Goal: Information Seeking & Learning: Learn about a topic

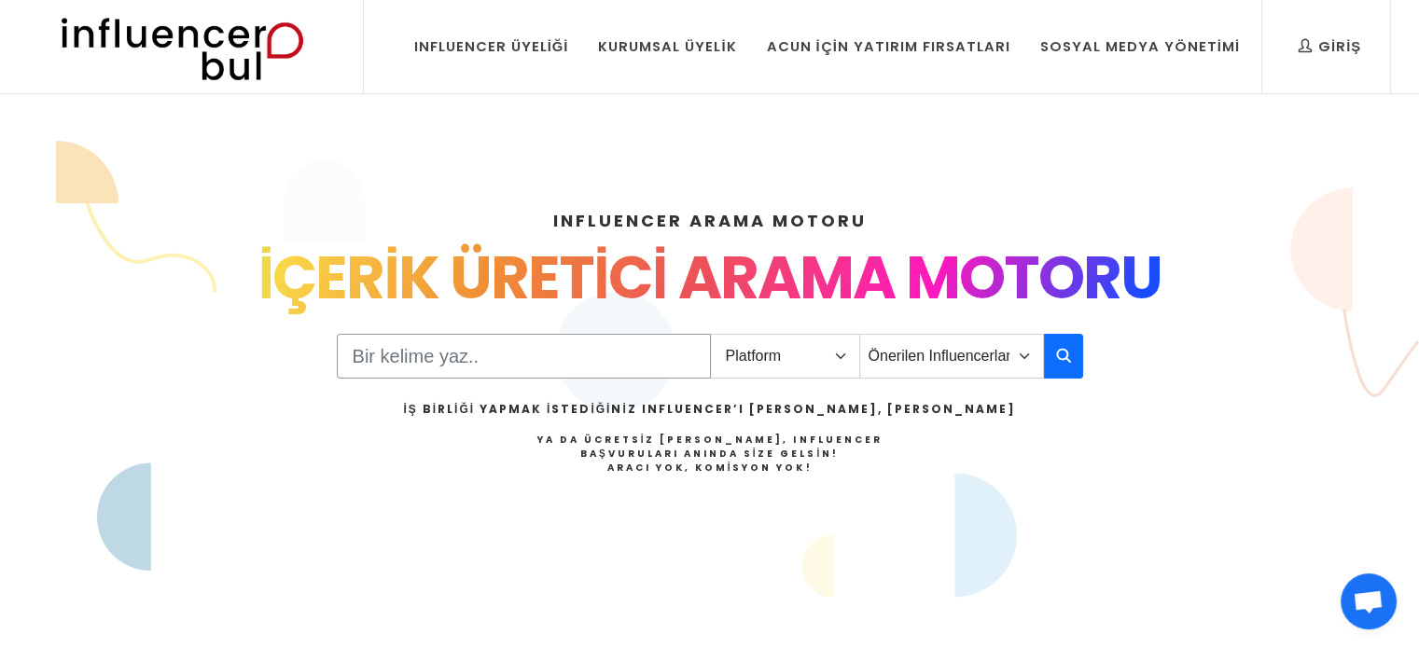
click at [447, 356] on input "Search" at bounding box center [524, 356] width 374 height 45
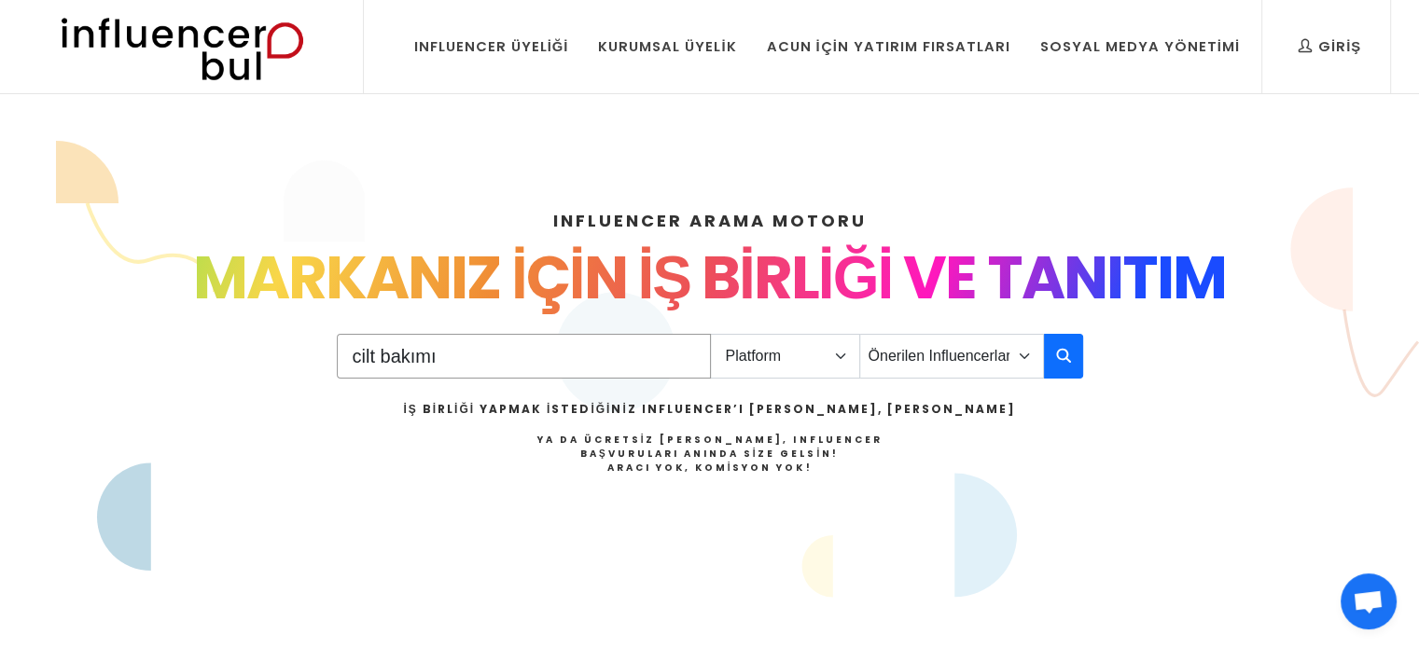
type input "cilt bakımı"
click at [769, 347] on select "Platform Instagram Facebook Youtube Tiktok Twitter Twitch" at bounding box center [785, 356] width 150 height 45
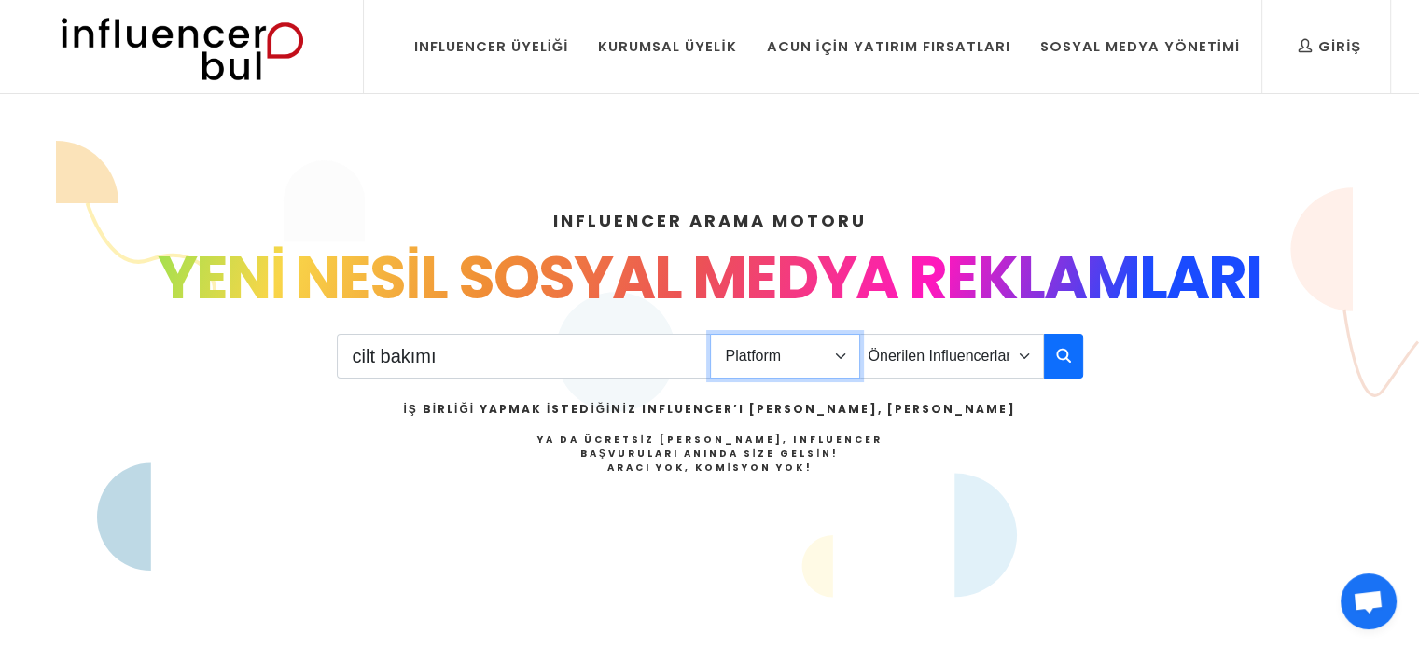
select select "1"
click at [710, 334] on select "Platform Instagram Facebook Youtube Tiktok Twitter Twitch" at bounding box center [785, 356] width 150 height 45
click at [922, 363] on select "Önerilen Influencerlar Aile & Çocuk & Ebeveyn Alışveriş & Giyim & Aksesuar Arab…" at bounding box center [951, 356] width 185 height 45
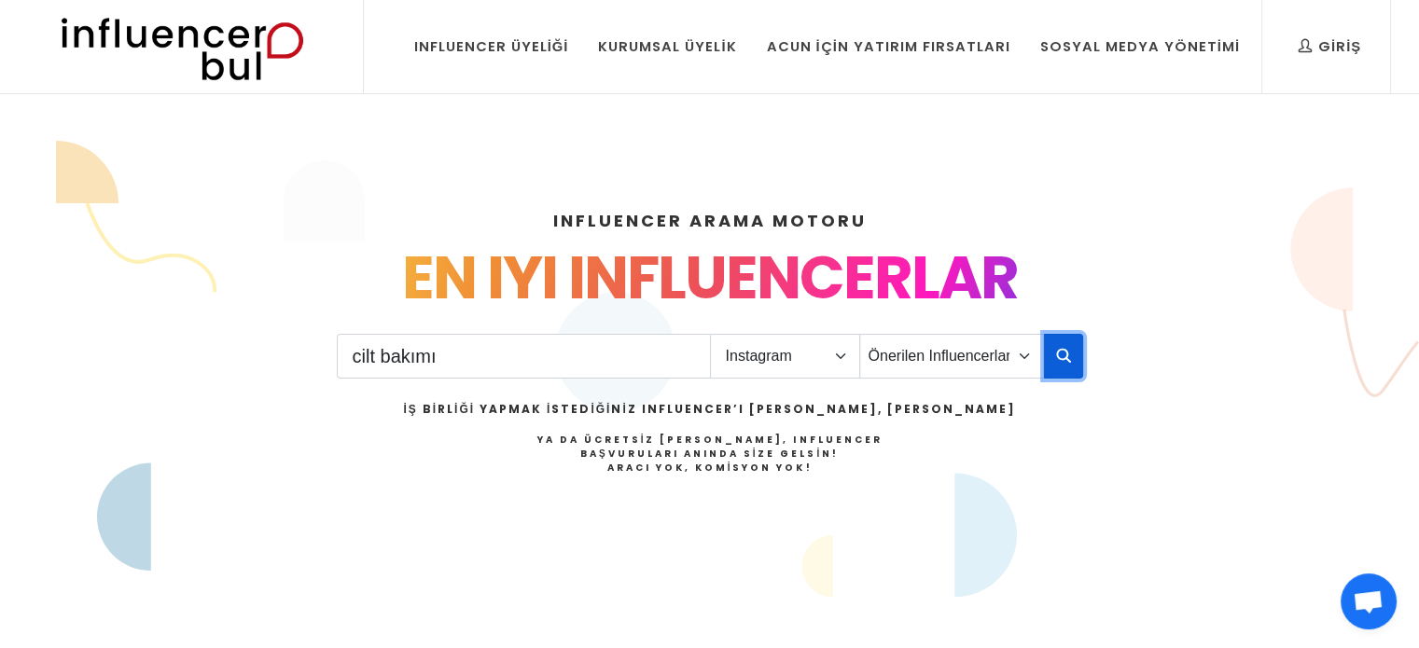
click at [1067, 350] on icon "button" at bounding box center [1063, 355] width 15 height 22
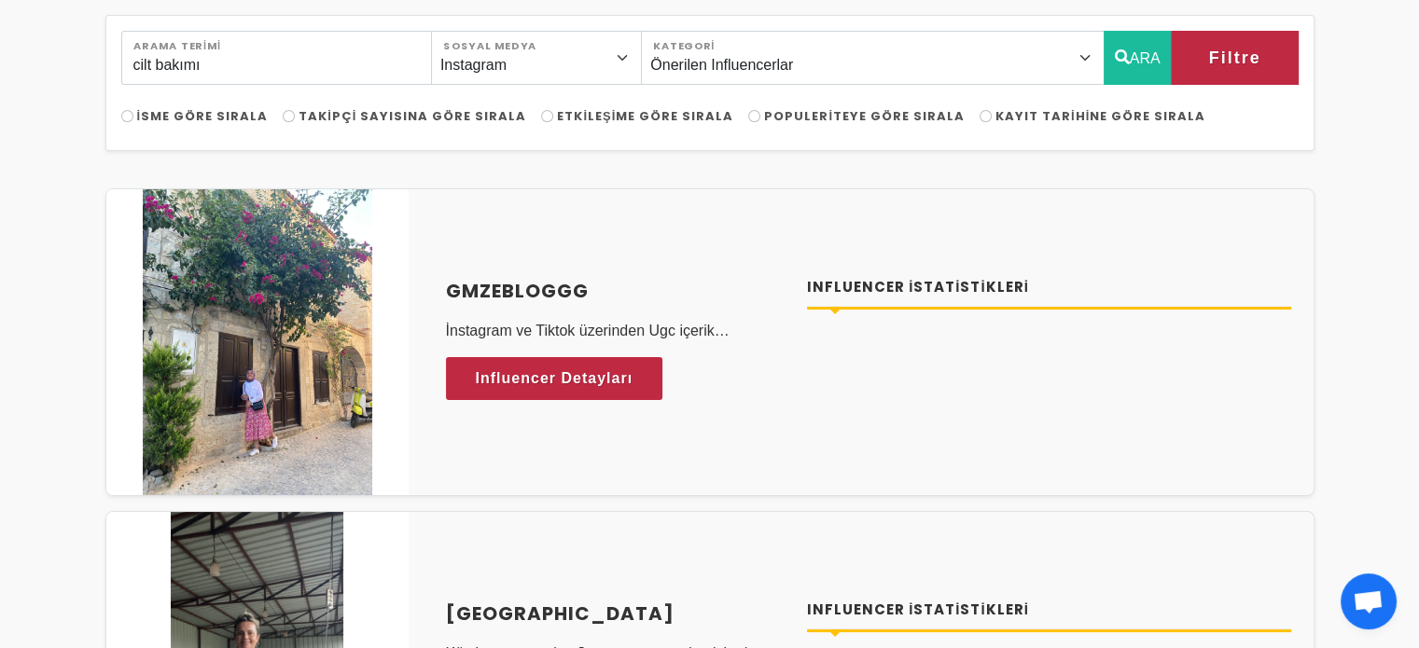
scroll to position [149, 0]
click at [580, 121] on span "Etkileşime Göre Sırala" at bounding box center [645, 115] width 176 height 18
click at [553, 121] on input "Etkileşime Göre Sırala" at bounding box center [547, 115] width 12 height 12
radio input "true"
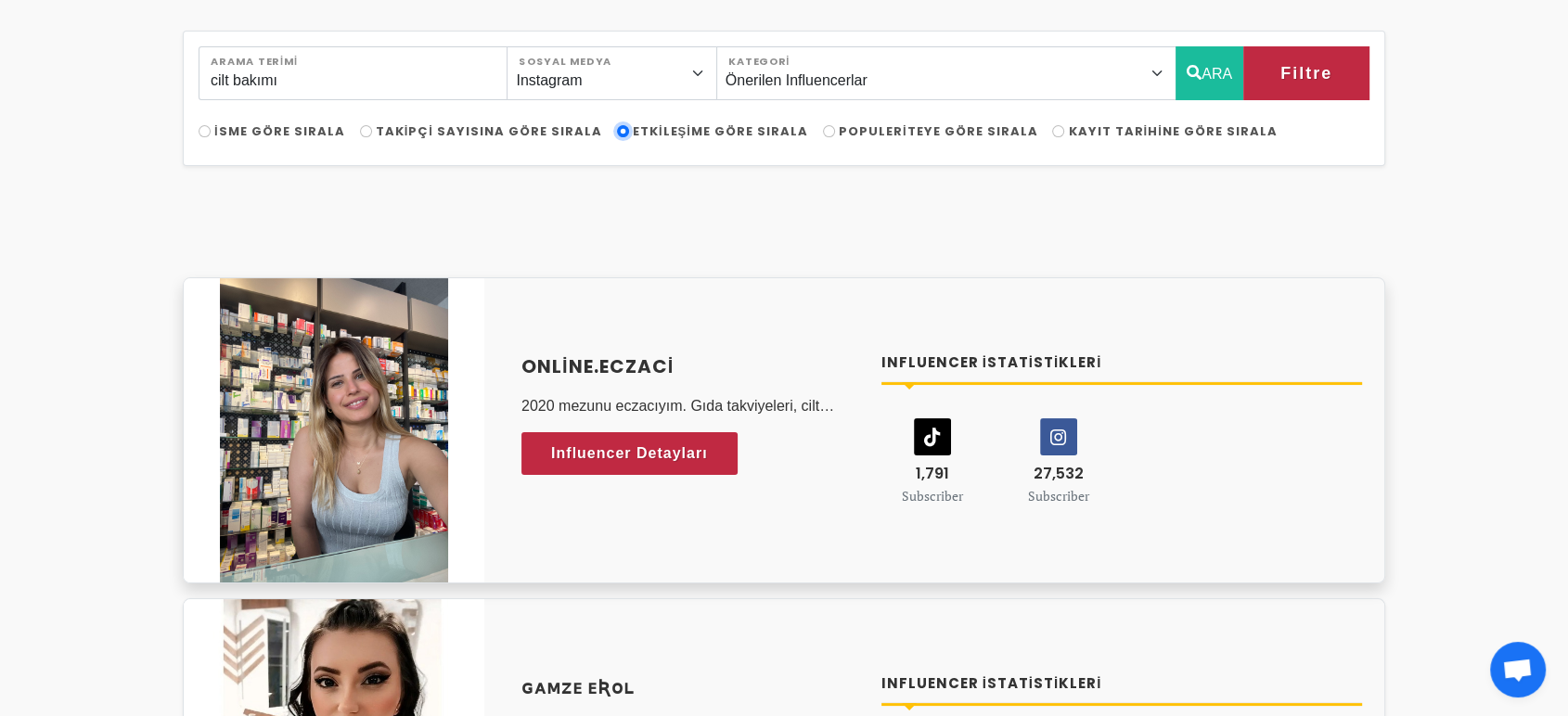
scroll to position [185, 0]
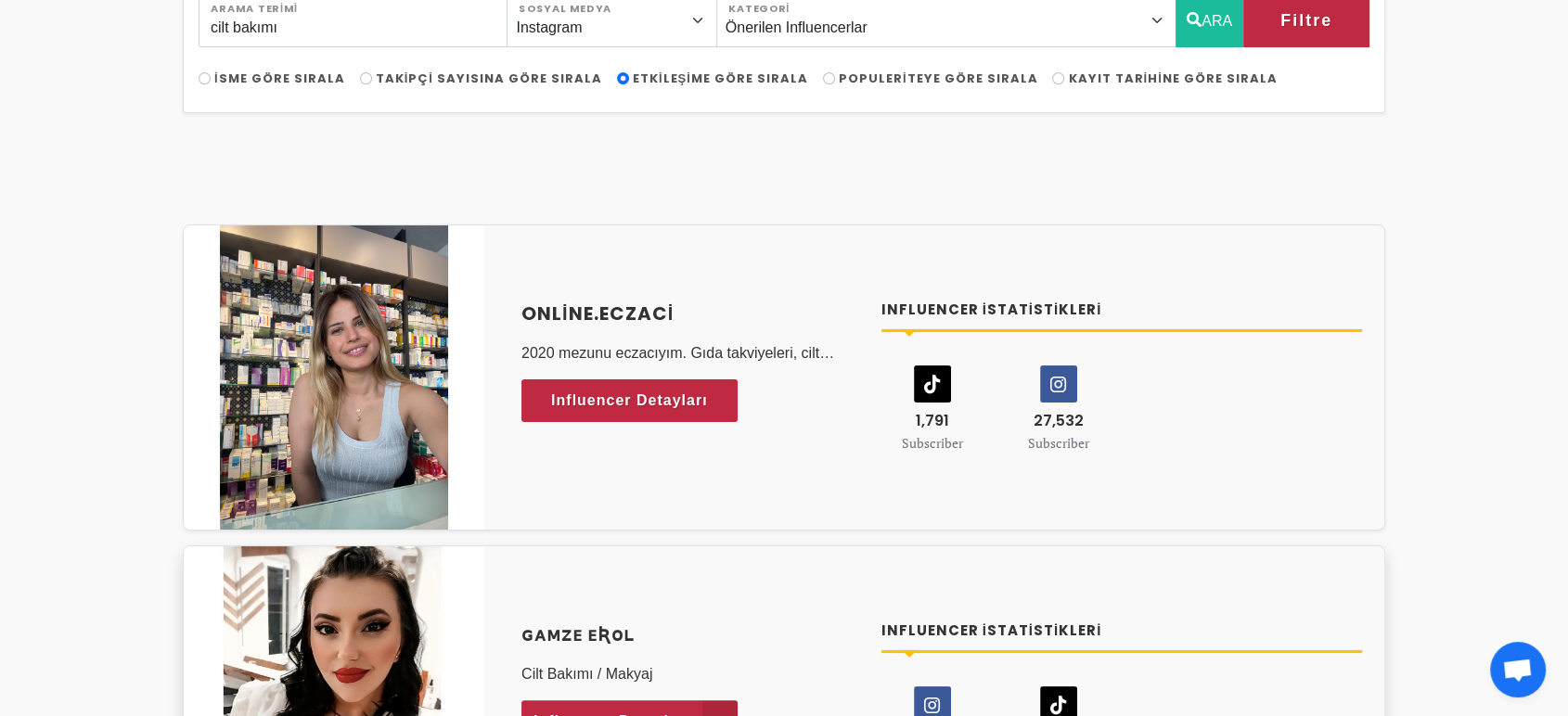
click at [616, 643] on span "Influencer Detayları" at bounding box center [611, 722] width 157 height 28
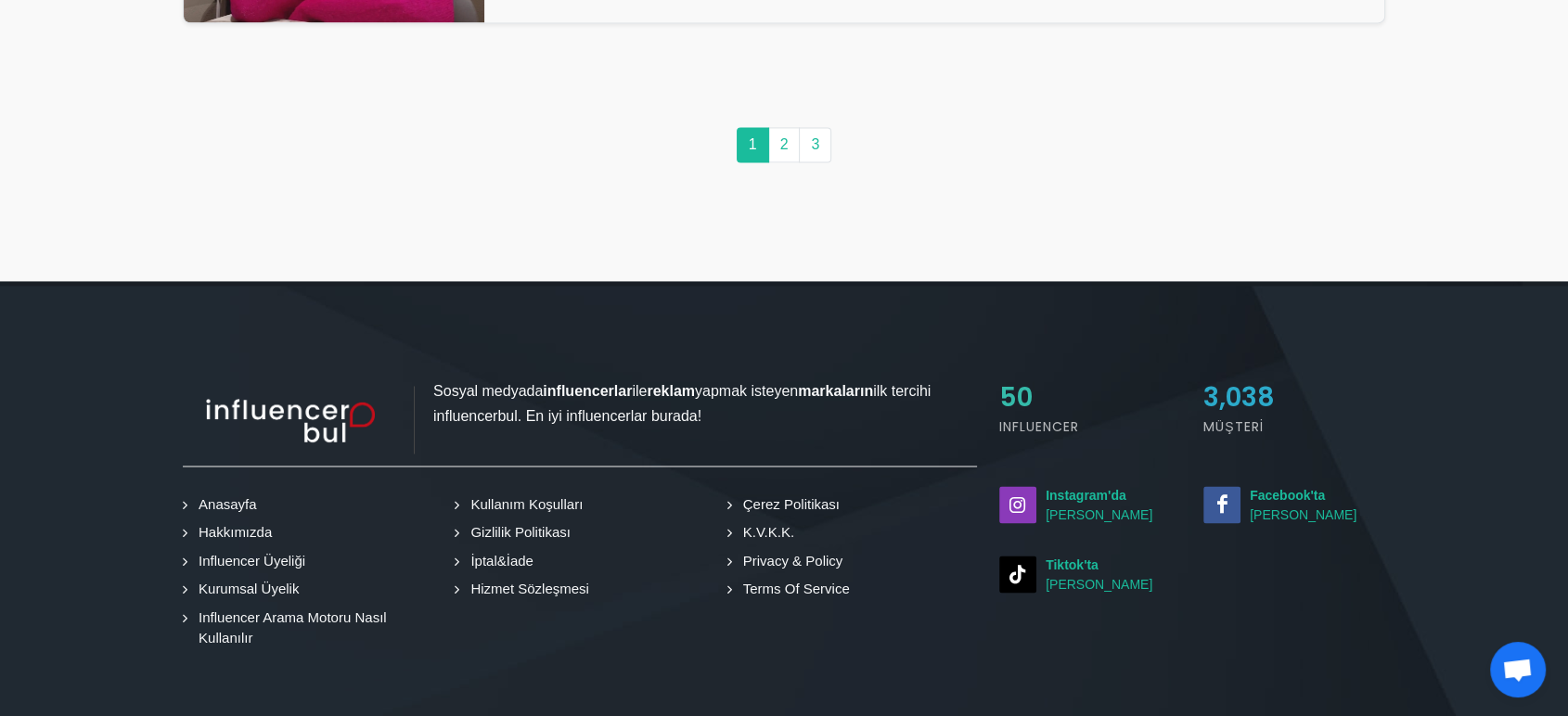
scroll to position [9923, 0]
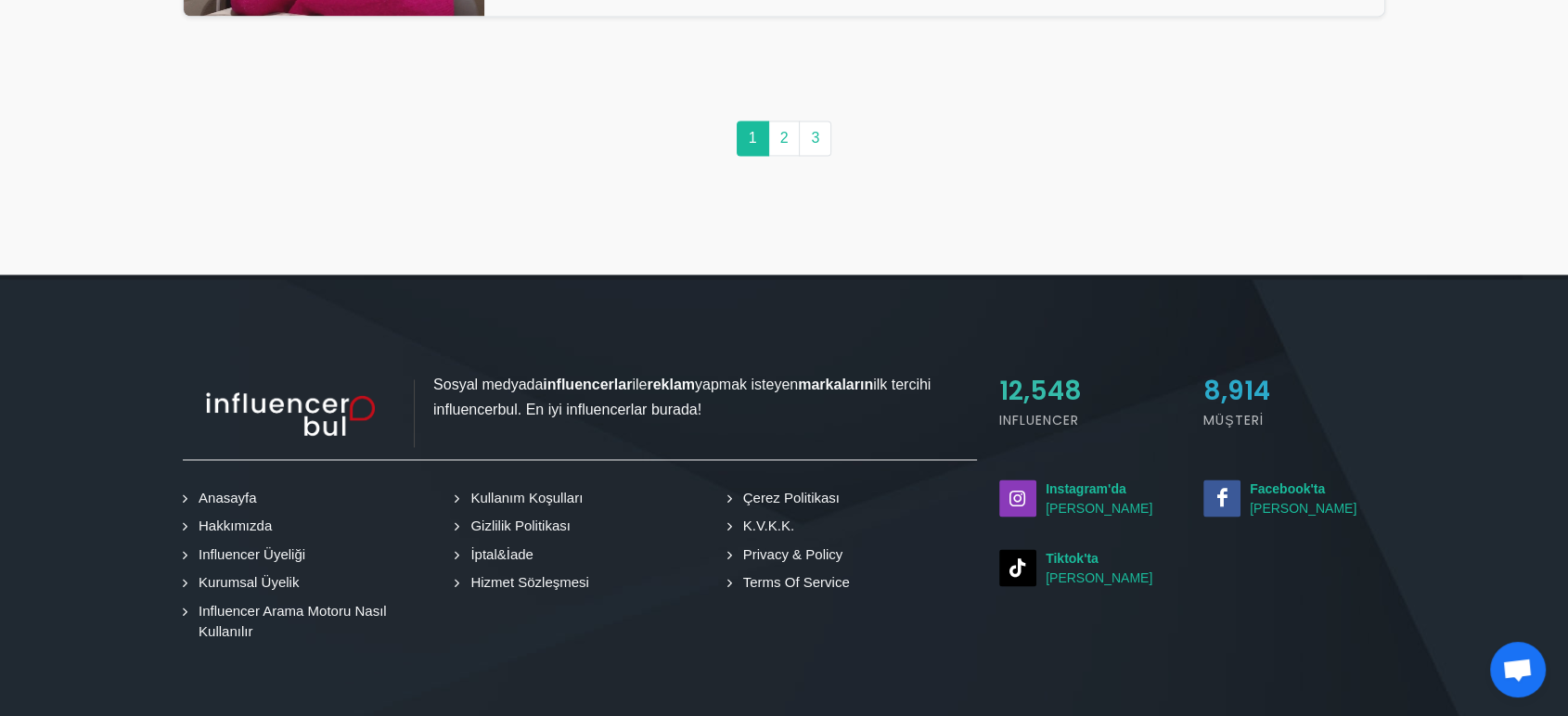
click at [229, 573] on link "Kurumsal Üyelik" at bounding box center [244, 583] width 114 height 21
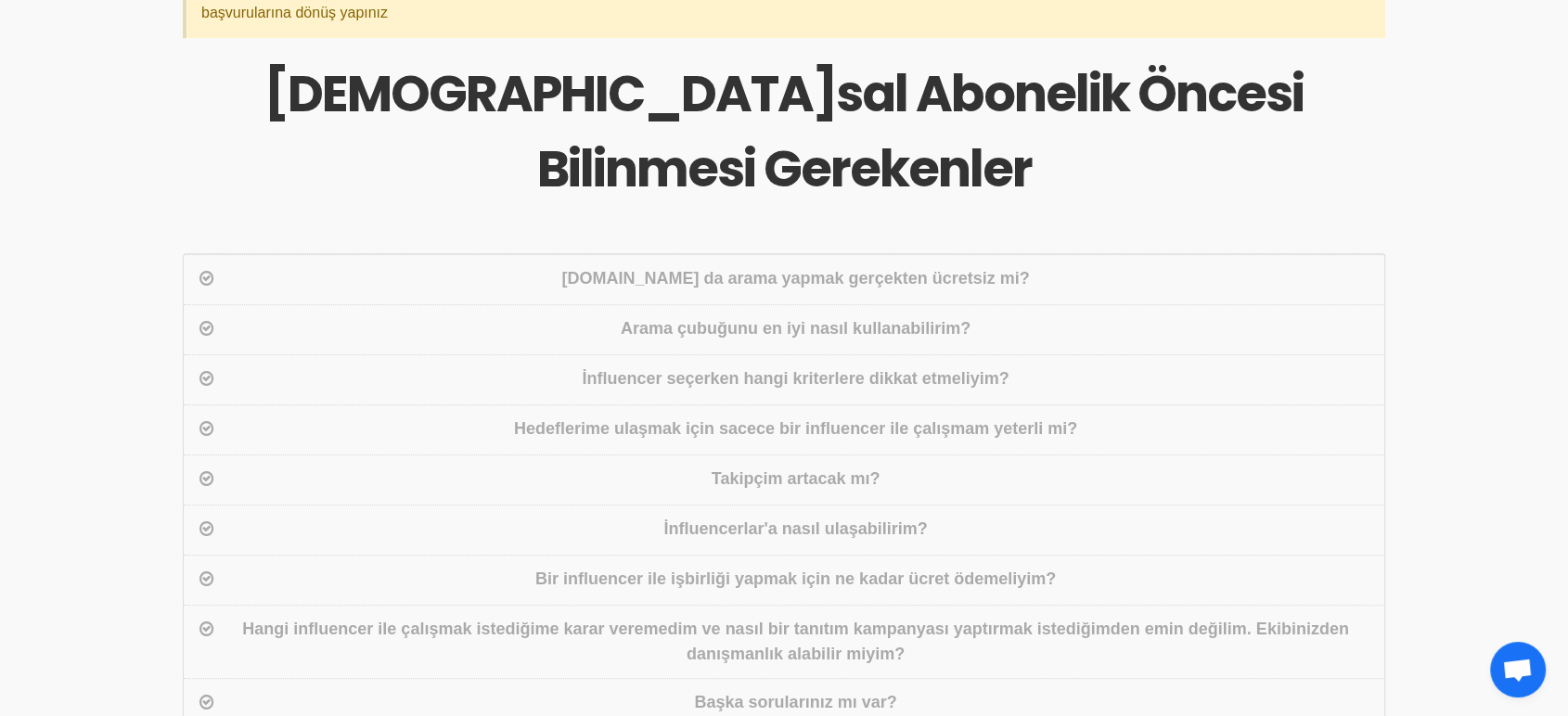
scroll to position [781, 0]
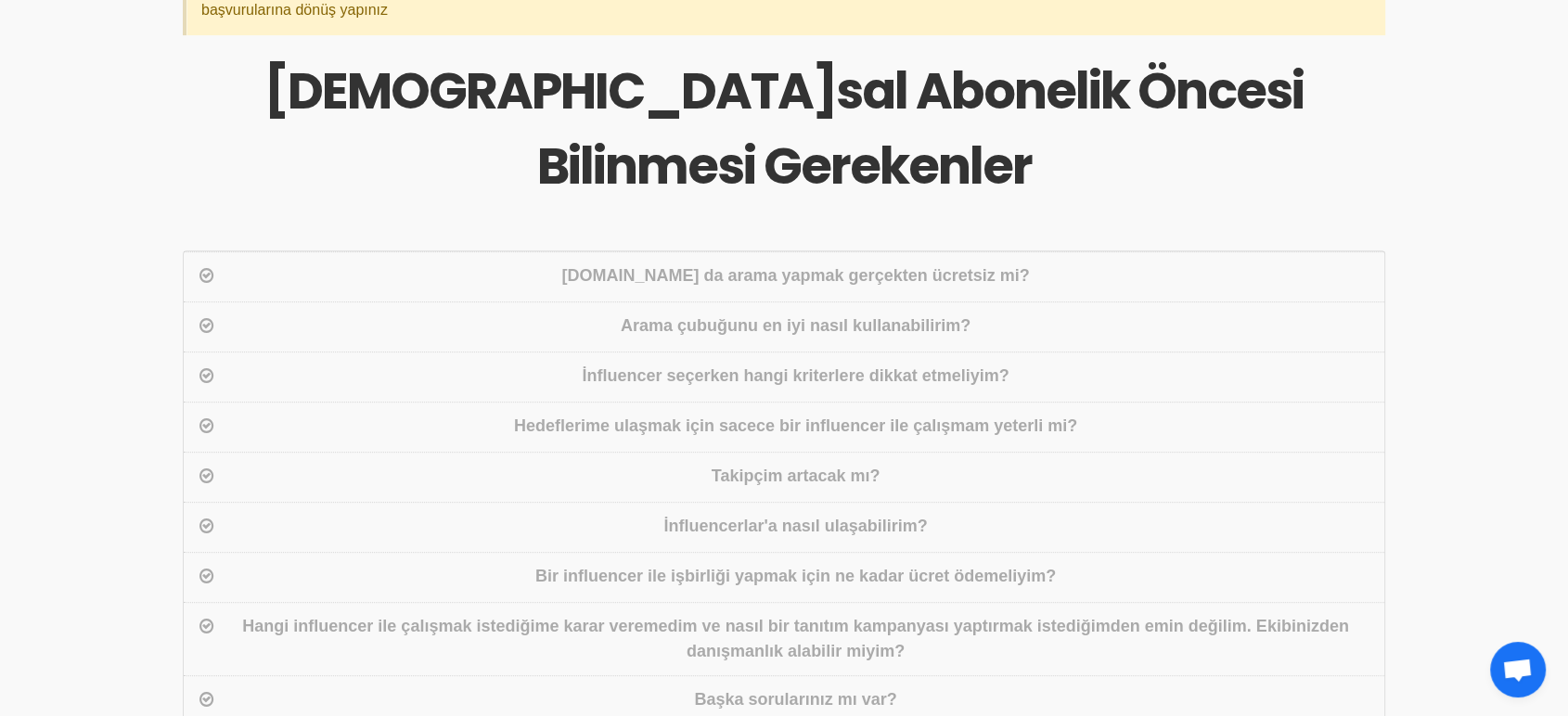
click at [208, 264] on icon at bounding box center [207, 275] width 14 height 25
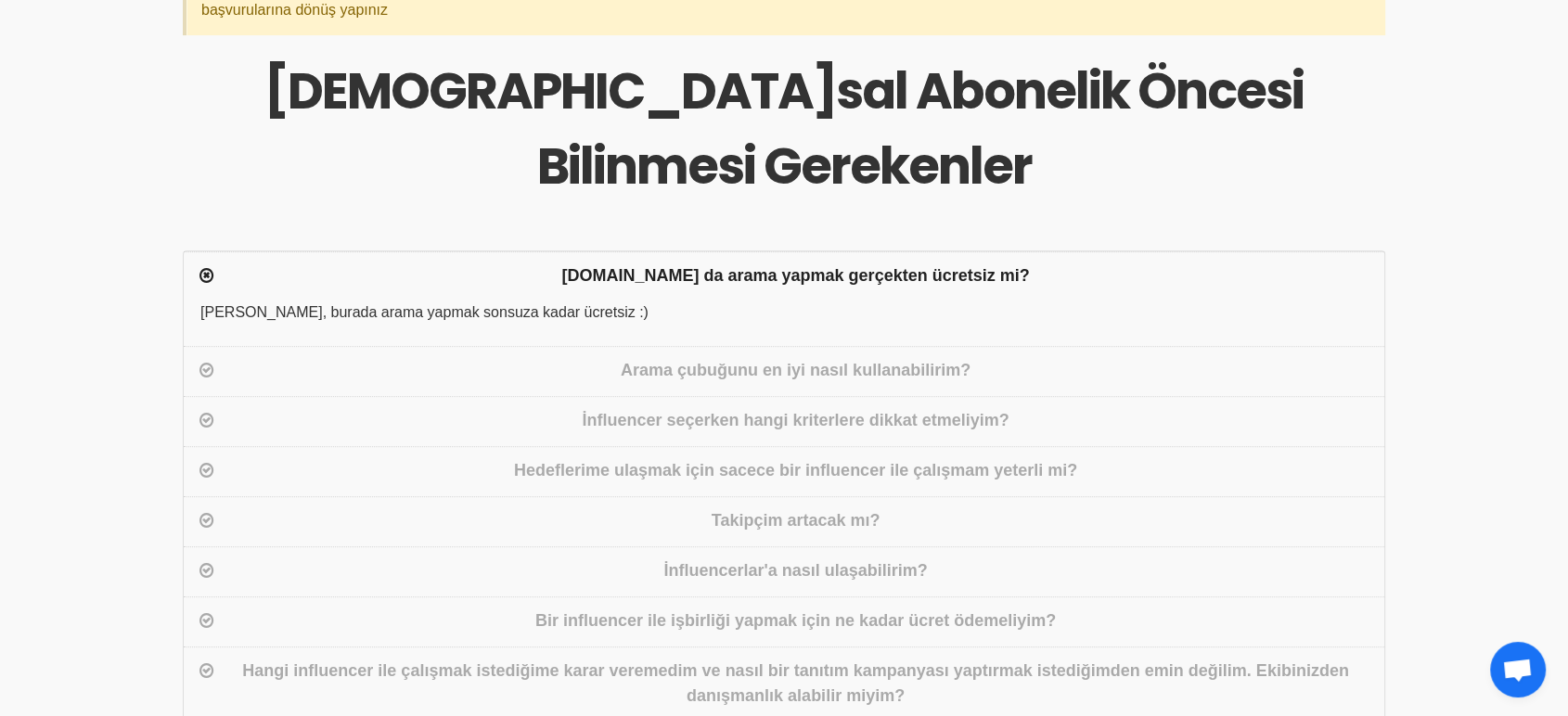
click at [208, 264] on icon at bounding box center [207, 275] width 14 height 25
click at [212, 358] on icon at bounding box center [207, 370] width 14 height 25
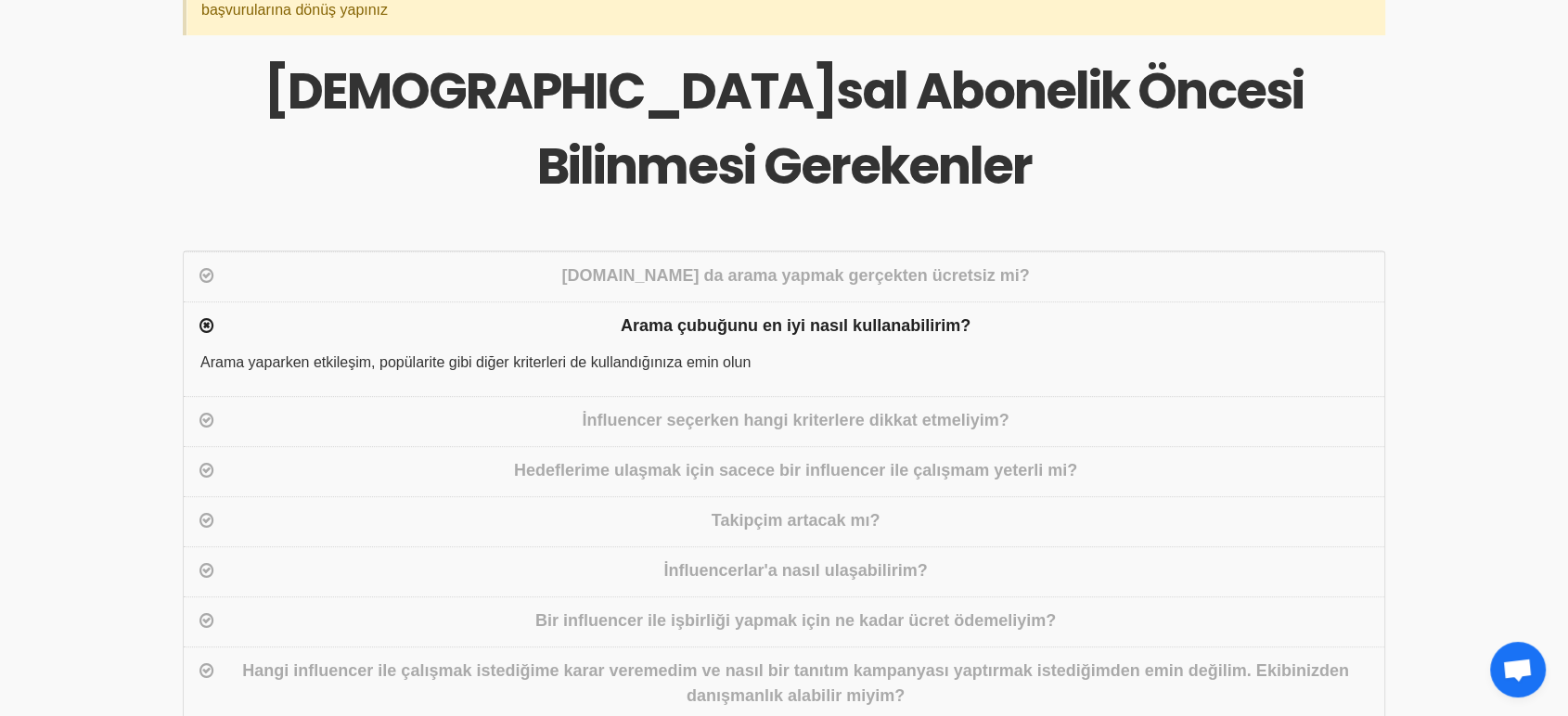
click at [211, 313] on icon at bounding box center [207, 325] width 14 height 25
click at [244, 409] on div "İnfluencer seçerken hangi kriterlere dikkat etmeliyim?" at bounding box center [795, 422] width 1155 height 27
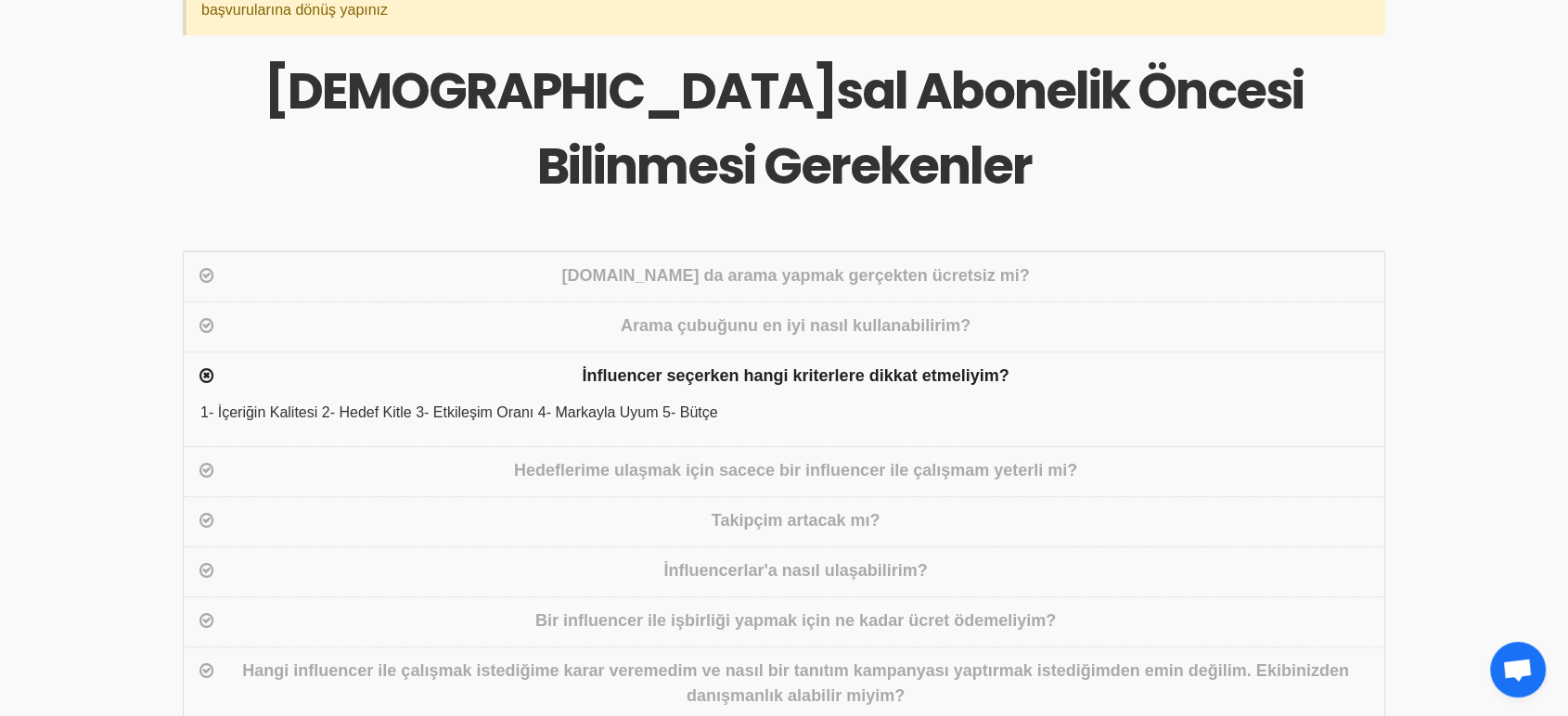
click at [261, 458] on div "Hedeflerime ulaşmak için sacece bir influencer ile çalışmam yeterli mi?" at bounding box center [795, 471] width 1155 height 27
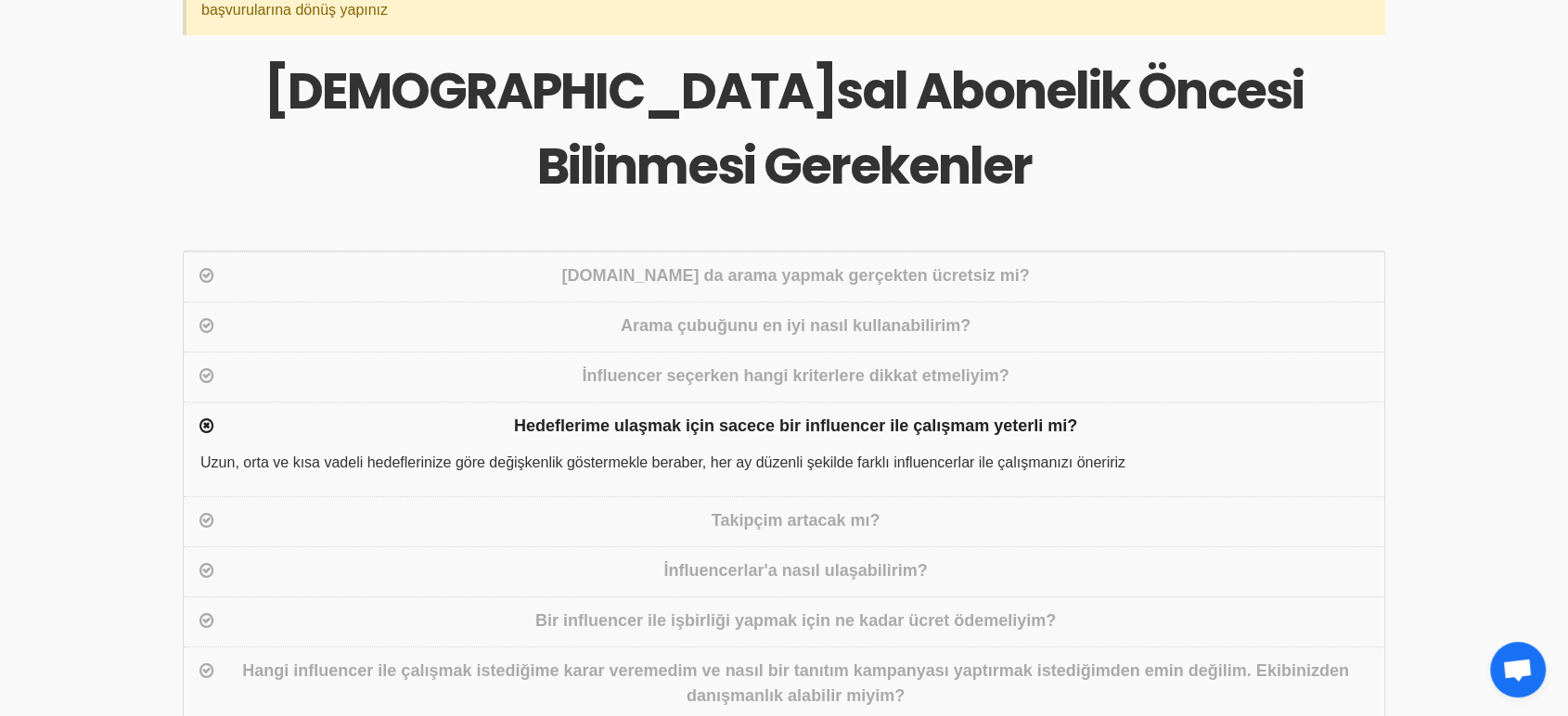
click at [357, 414] on div "Hedeflerime ulaşmak için sacece bir influencer ile çalışmam yeterli mi?" at bounding box center [795, 427] width 1155 height 27
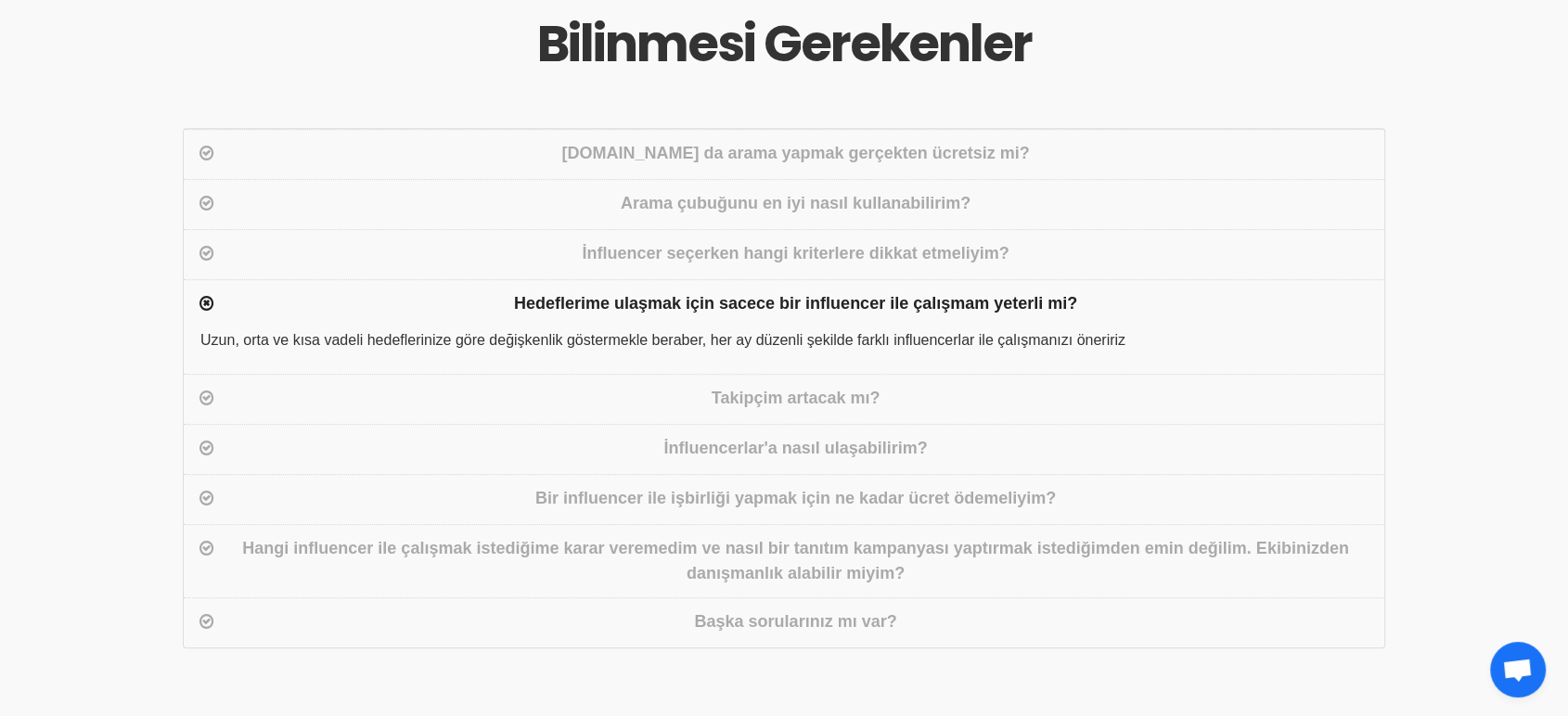
scroll to position [950, 0]
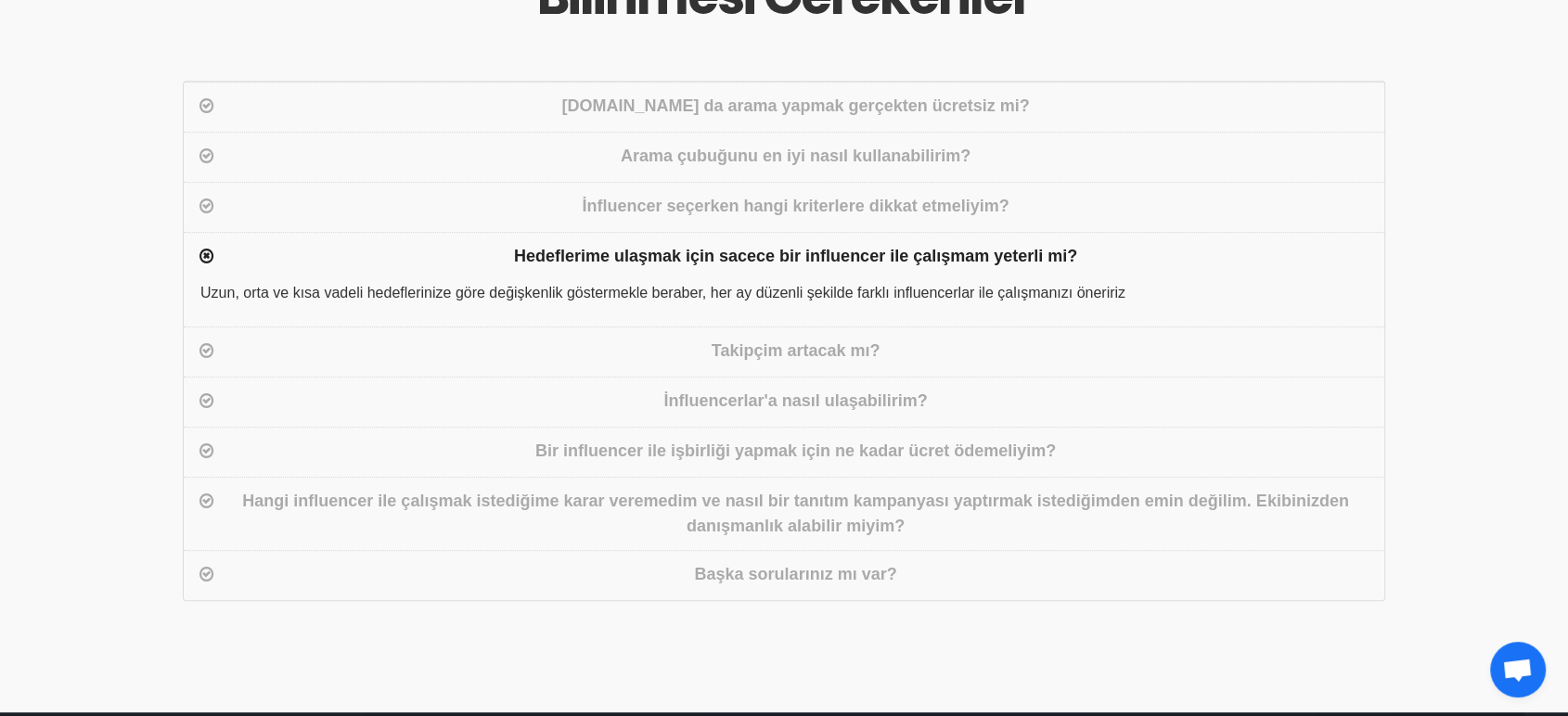
click at [271, 339] on div "Takipçim artacak mı?" at bounding box center [795, 352] width 1155 height 27
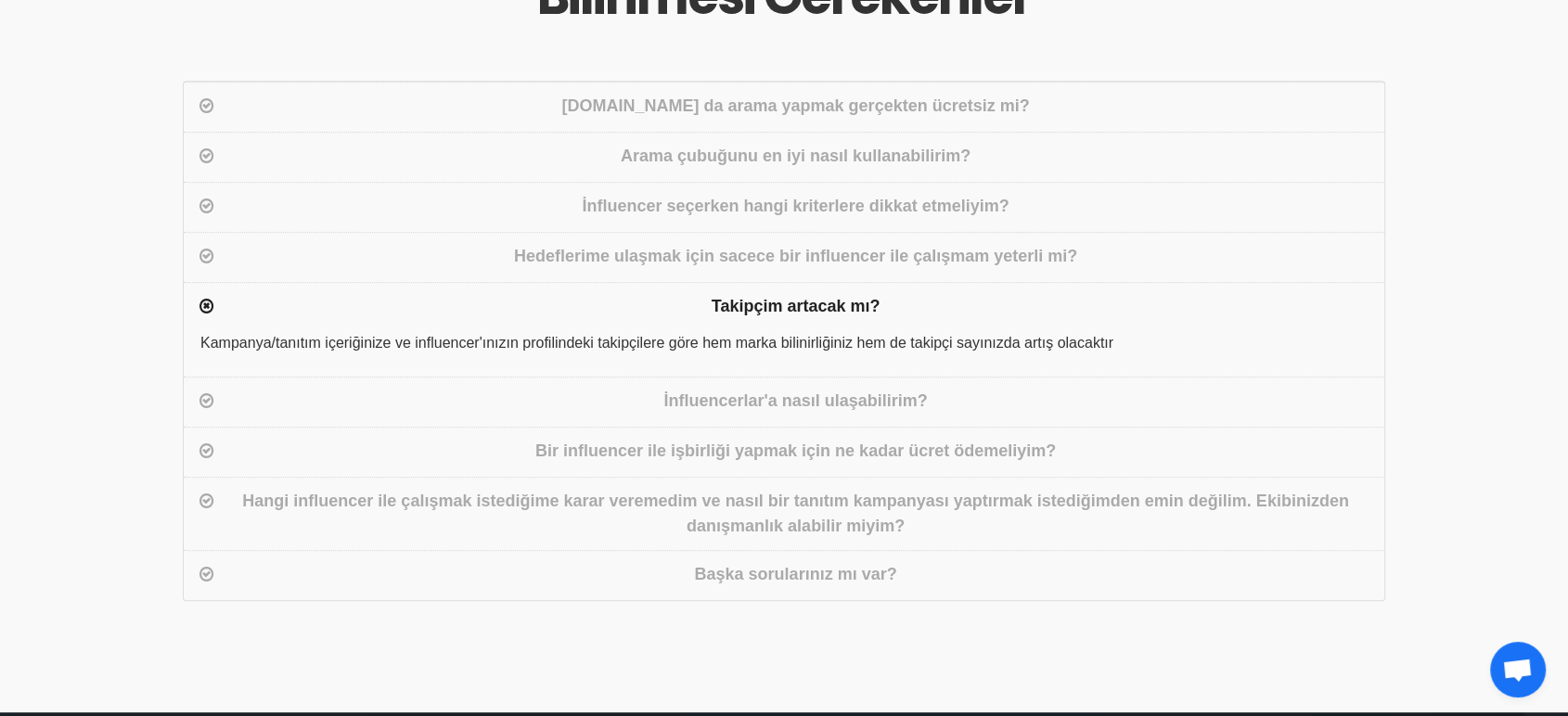
click at [257, 389] on div "İnfluencerlar'a nasıl ulaşabilirim?" at bounding box center [795, 402] width 1155 height 27
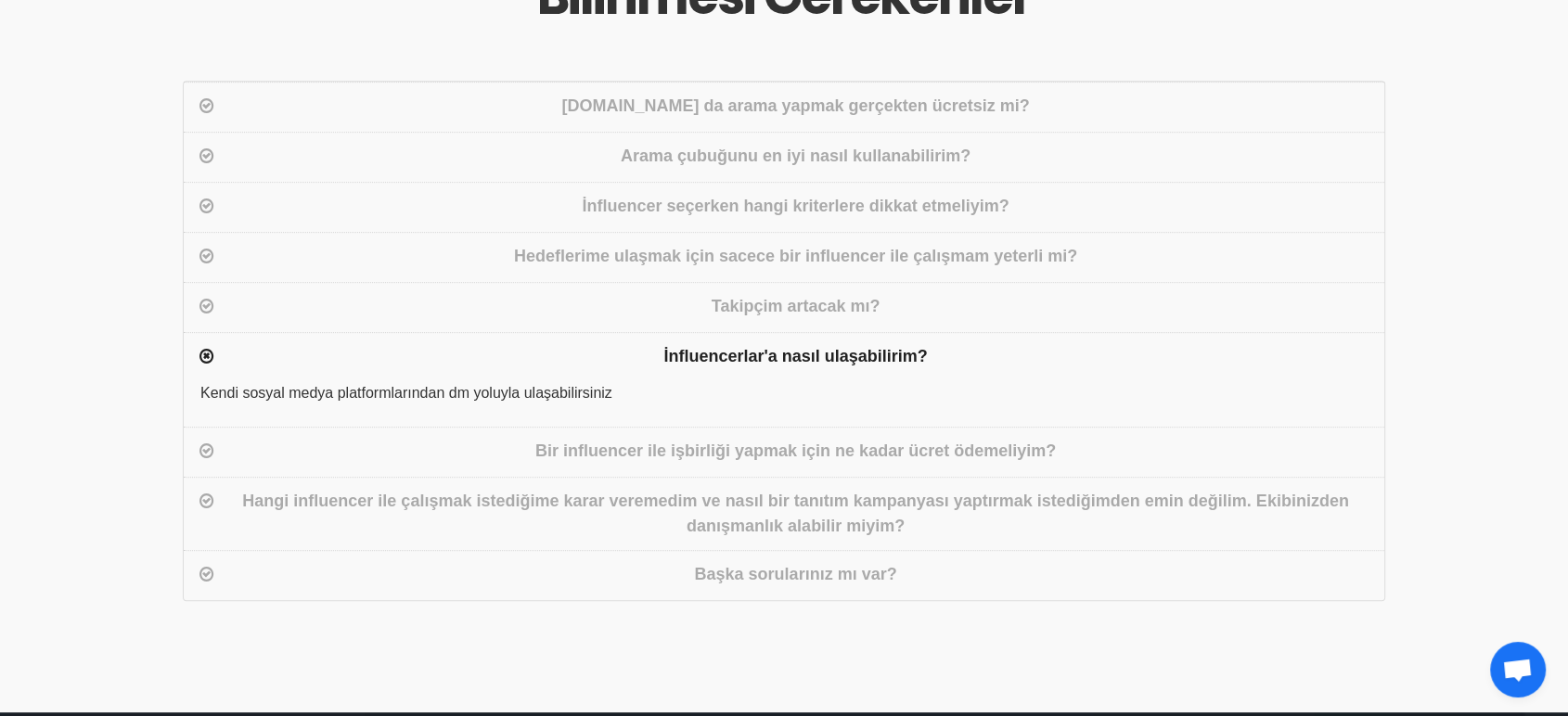
click at [251, 439] on div "Bir influencer ile işbirliği yapmak için ne kadar ücret ödemeliyim?" at bounding box center [795, 451] width 1155 height 27
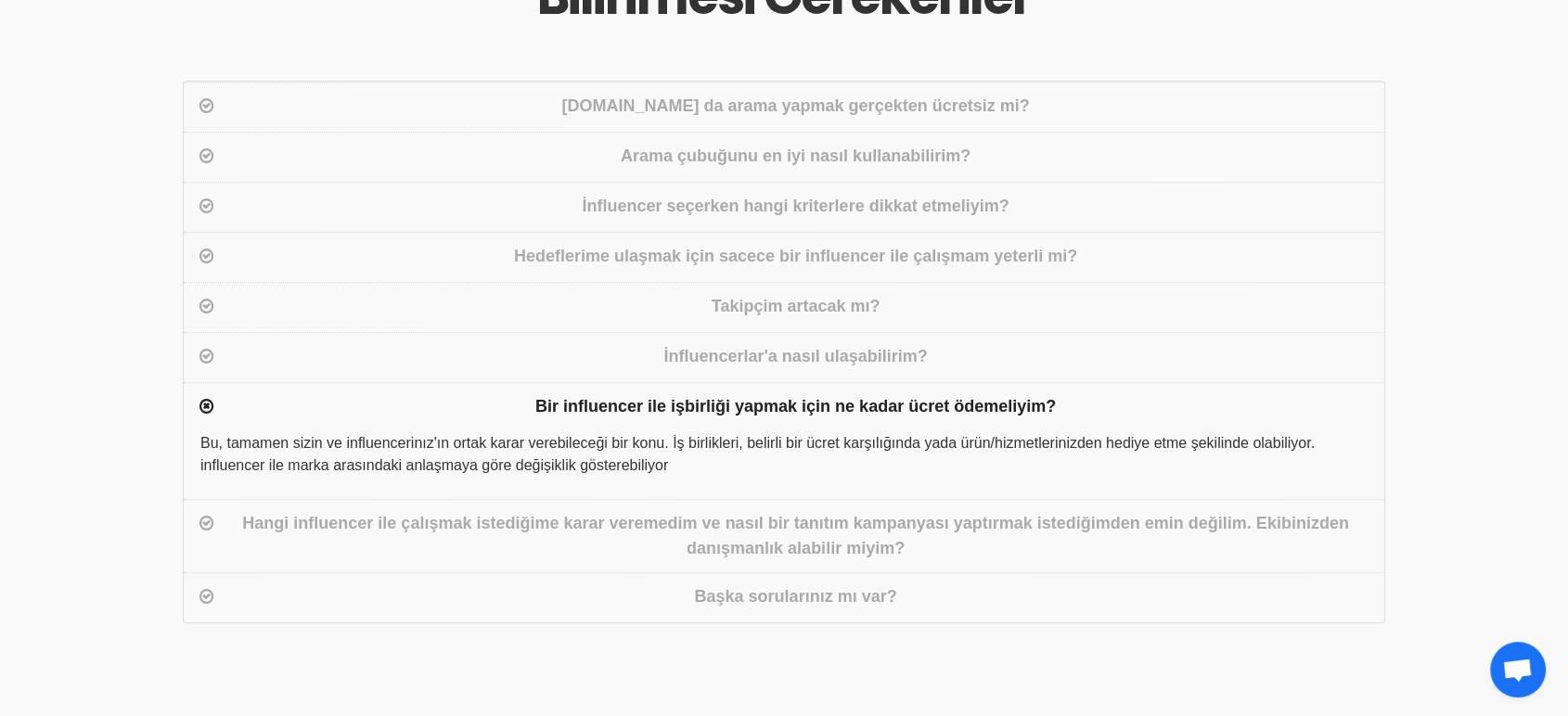
click at [256, 433] on div "Bu, tamamen sizin ve influencerinız'ın ortak karar verebileceği bir konu. İş bi…" at bounding box center [784, 465] width 1200 height 67
click at [270, 511] on div "Hangi influencer ile çalışmak istediğime karar veremedim ve nasıl bir tanıtım k…" at bounding box center [795, 536] width 1155 height 50
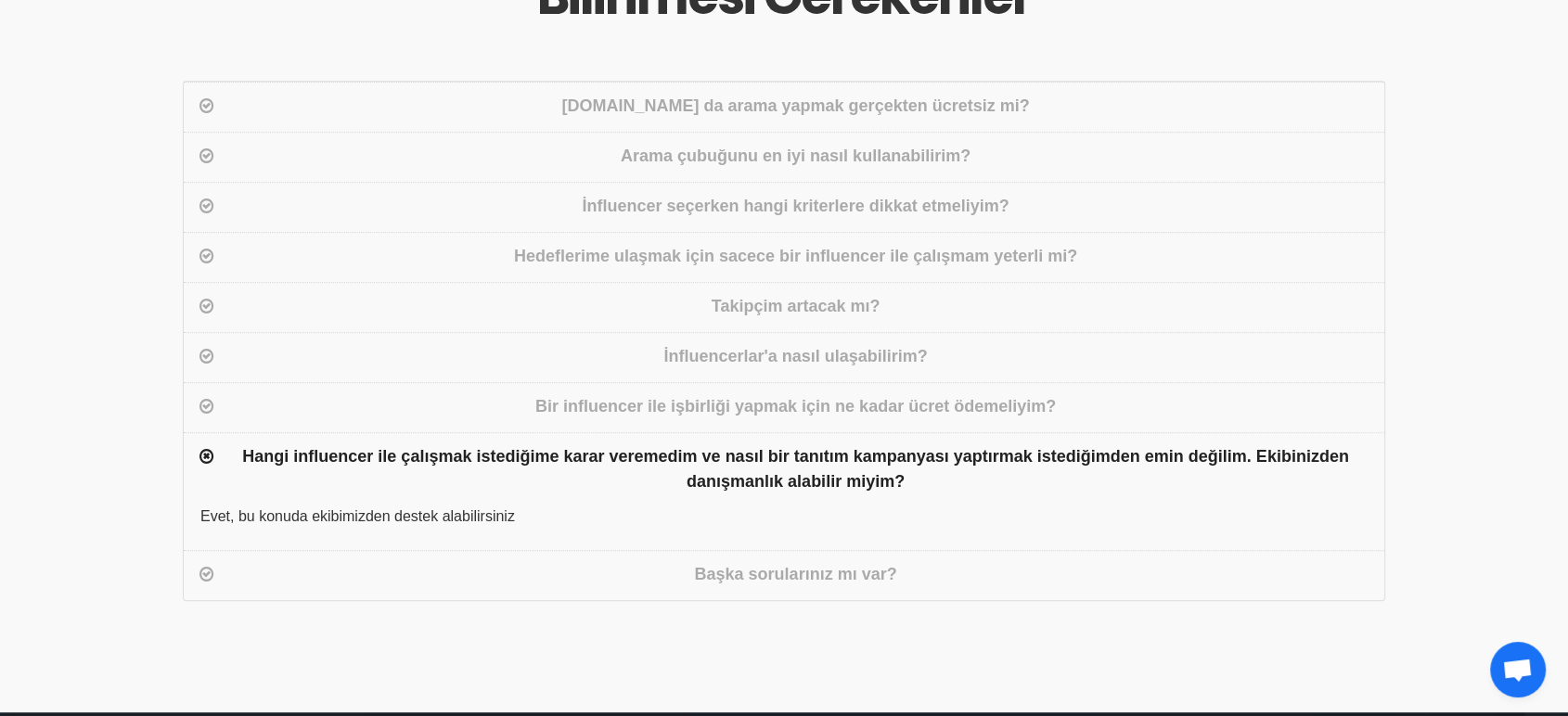
click at [275, 562] on div "Başka sorularınız mı var?" at bounding box center [795, 575] width 1155 height 27
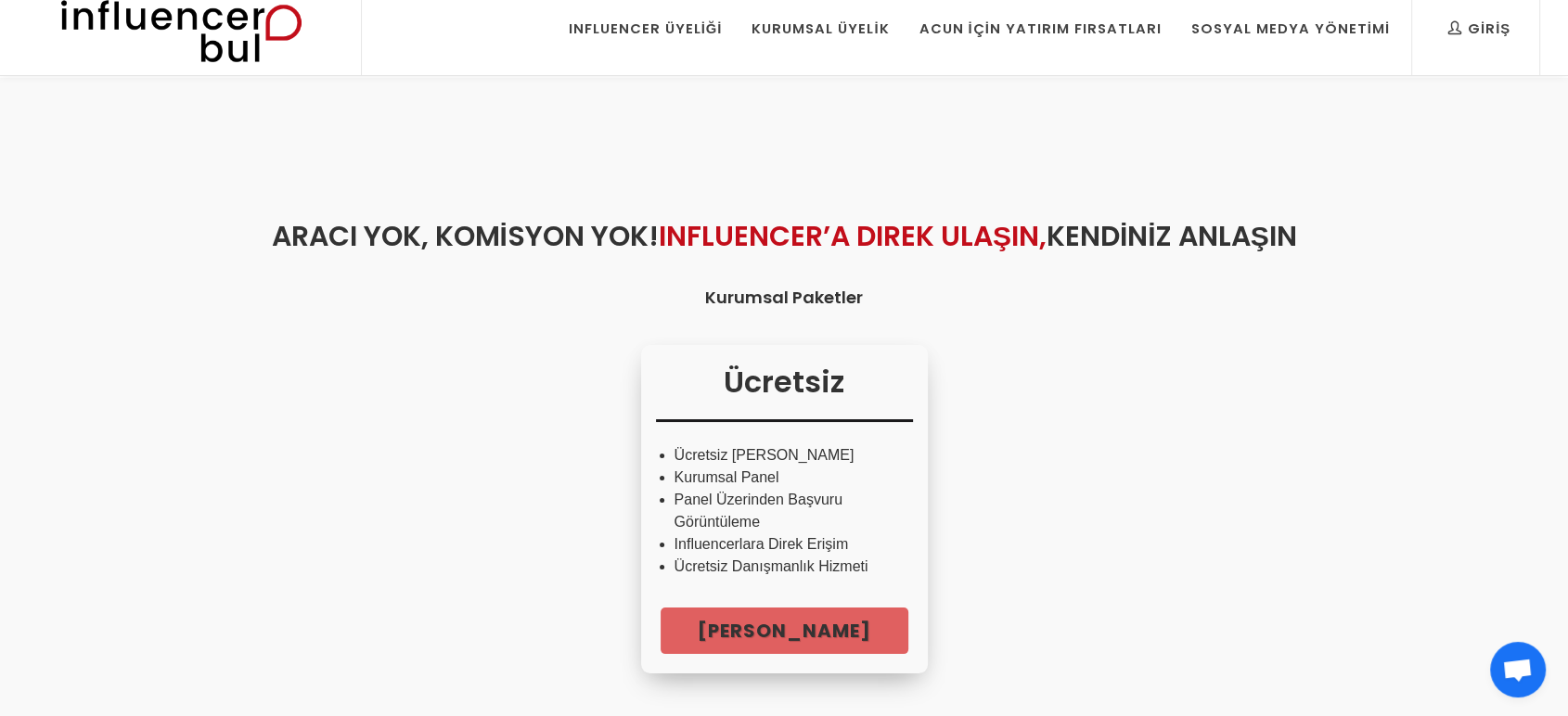
scroll to position [0, 0]
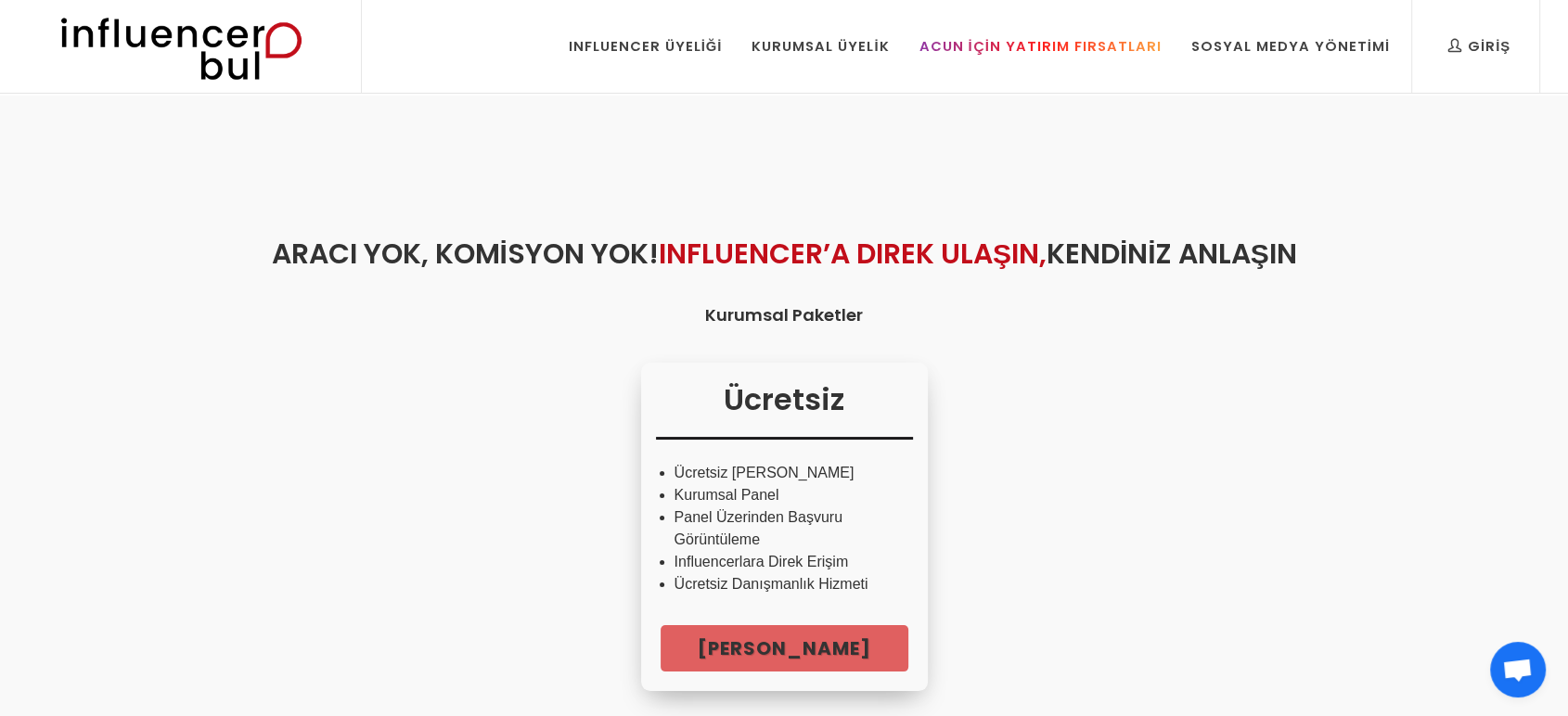
click at [966, 47] on div "Acun İçin Yatırım Fırsatları" at bounding box center [1040, 46] width 243 height 21
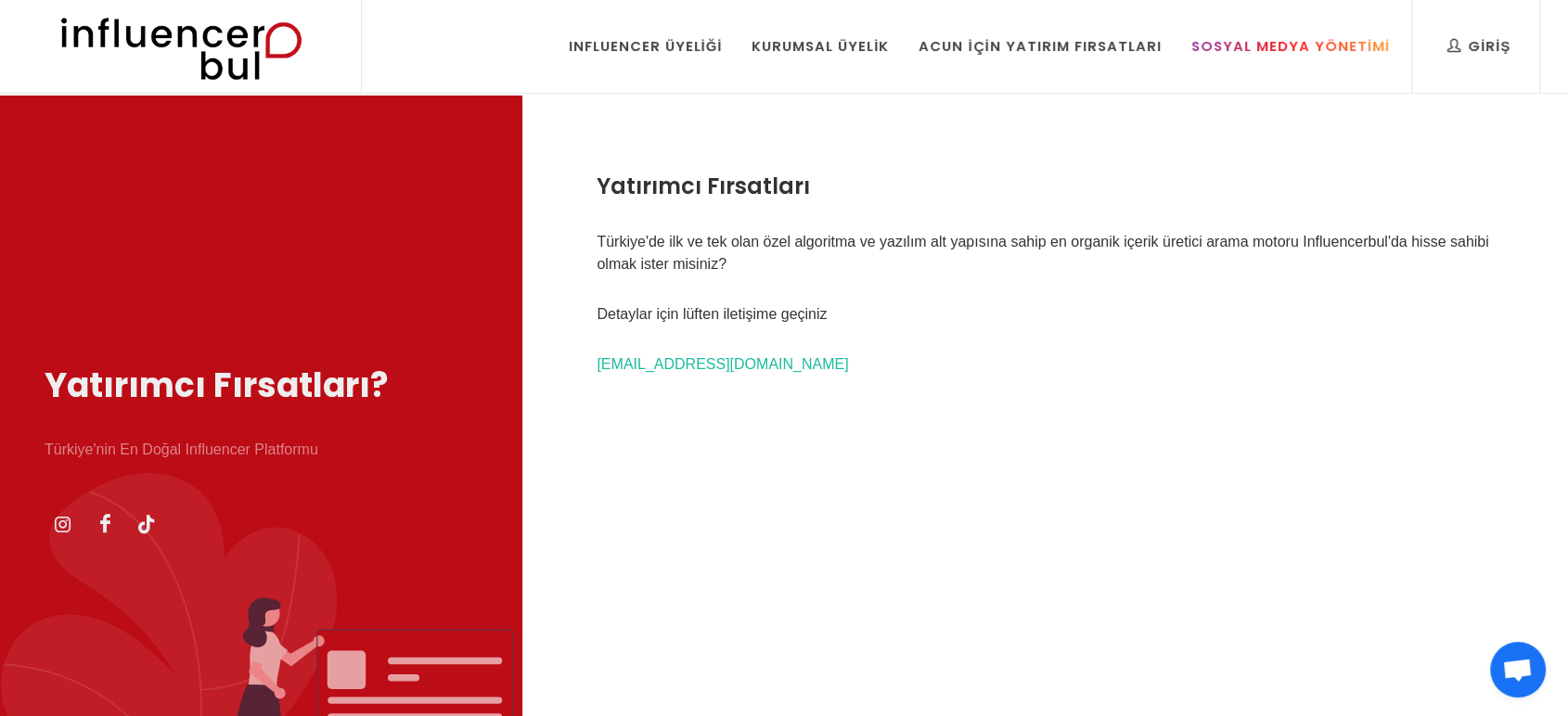
click at [1204, 31] on link "Sosyal Medya Yönetimi" at bounding box center [1291, 46] width 227 height 92
